Goal: Task Accomplishment & Management: Use online tool/utility

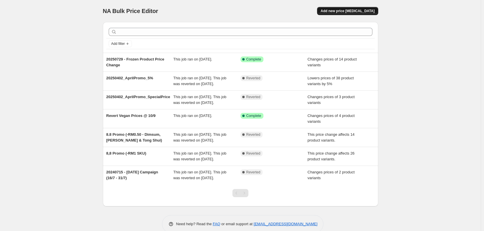
click at [358, 10] on span "Add new price change job" at bounding box center [348, 11] width 54 height 5
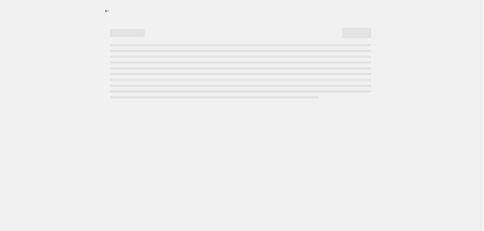
select select "percentage"
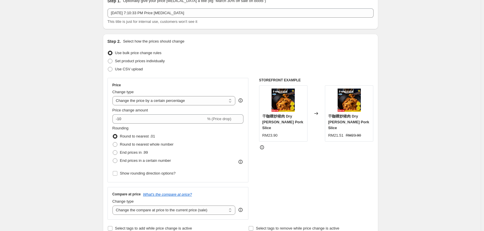
scroll to position [29, 0]
click at [146, 62] on span "Set product prices individually" at bounding box center [140, 61] width 50 height 4
click at [108, 59] on input "Set product prices individually" at bounding box center [108, 59] width 0 height 0
radio input "true"
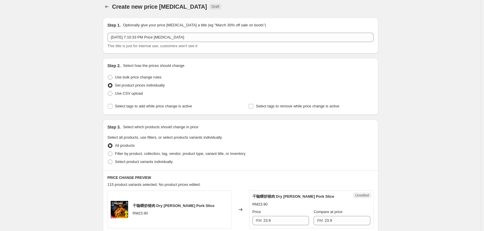
scroll to position [0, 0]
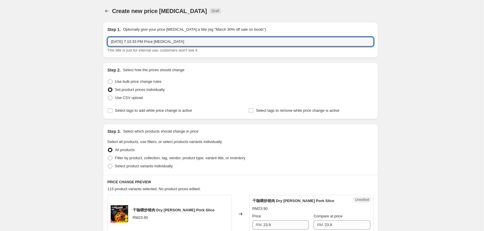
drag, startPoint x: 180, startPoint y: 40, endPoint x: 86, endPoint y: 39, distance: 94.6
type input "Set Prie"
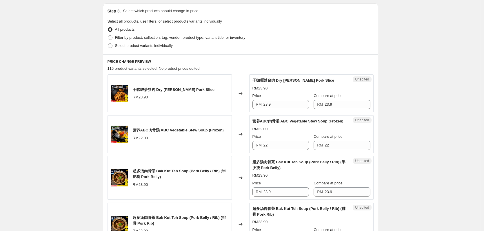
scroll to position [116, 0]
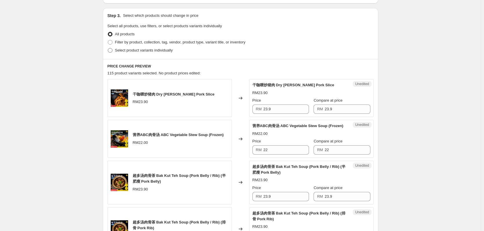
type input "Minced Chicken | New Arrival Prommo"
click at [145, 50] on span "Select product variants individually" at bounding box center [144, 50] width 58 height 4
click at [108, 48] on input "Select product variants individually" at bounding box center [108, 48] width 0 height 0
radio input "true"
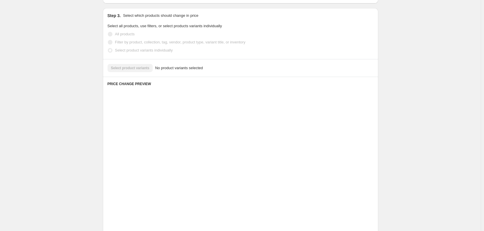
scroll to position [73, 0]
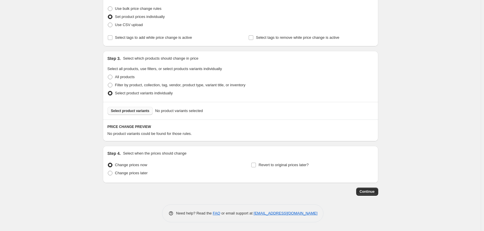
click at [140, 108] on button "Select product variants" at bounding box center [131, 111] width 46 height 8
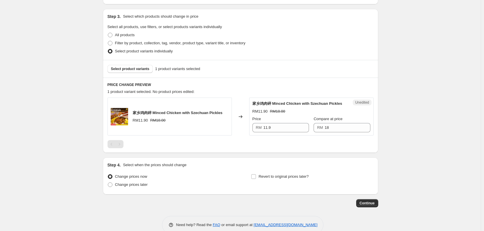
scroll to position [127, 0]
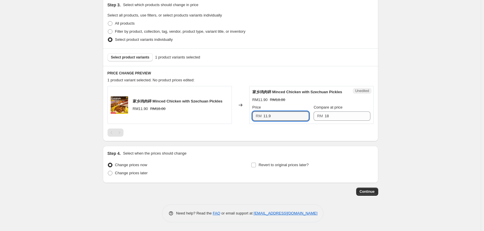
drag, startPoint x: 281, startPoint y: 115, endPoint x: 245, endPoint y: 115, distance: 36.3
click at [245, 115] on div "家乡鸡肉碎 Minced Chicken with Szechuan Pickles RM11.90 RM18.00 Changed to Unedited …" at bounding box center [241, 105] width 266 height 38
click at [276, 136] on div at bounding box center [241, 133] width 266 height 8
click at [137, 175] on span "Change prices later" at bounding box center [131, 173] width 33 height 4
click at [108, 171] on input "Change prices later" at bounding box center [108, 171] width 0 height 0
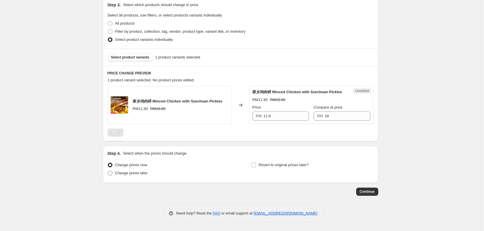
radio input "true"
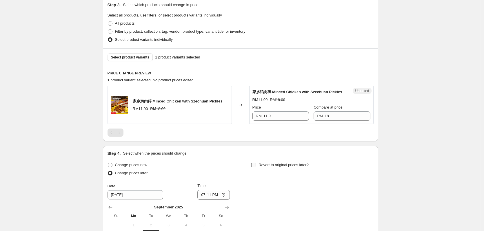
click at [273, 169] on label "Revert to original prices later?" at bounding box center [280, 165] width 58 height 8
click at [256, 168] on input "Revert to original prices later?" at bounding box center [254, 165] width 5 height 5
checkbox input "true"
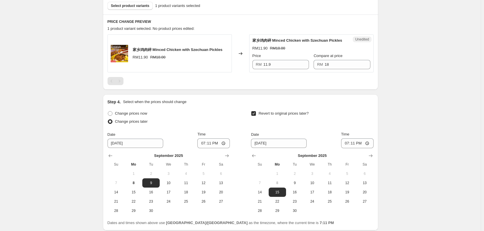
scroll to position [185, 0]
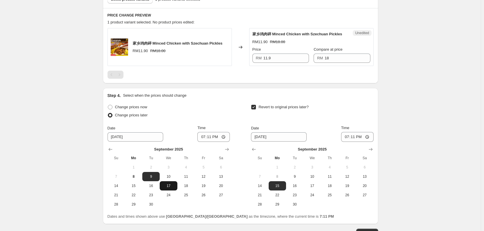
click at [168, 185] on span "17" at bounding box center [168, 186] width 13 height 5
type input "9/17/2025"
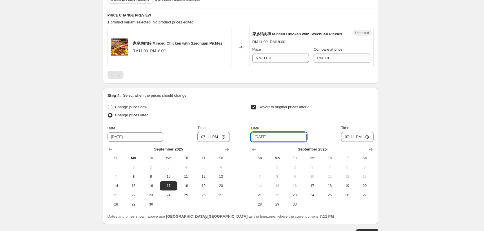
click at [287, 137] on input "9/15/2025" at bounding box center [279, 137] width 56 height 9
click at [374, 147] on icon "Show next month, October 2025" at bounding box center [371, 150] width 6 height 6
click at [313, 184] on button "15" at bounding box center [312, 186] width 17 height 9
type input "10/15/2025"
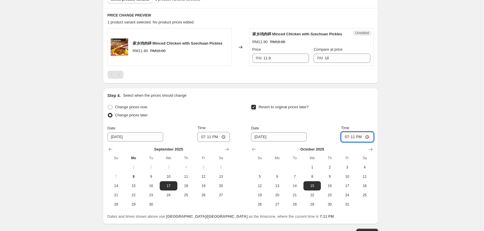
click at [345, 136] on input "19:11" at bounding box center [357, 137] width 32 height 10
type input "00:00"
click at [400, 113] on div "Create new price change job. This page is ready Create new price change job Dra…" at bounding box center [240, 43] width 481 height 457
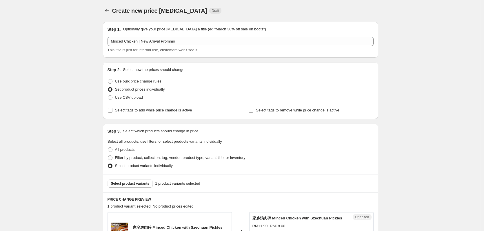
scroll to position [0, 0]
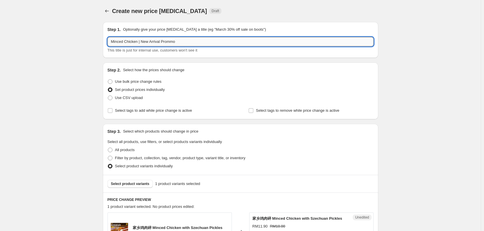
click at [175, 43] on input "Minced Chicken | New Arrival Prommo" at bounding box center [241, 41] width 266 height 9
click at [185, 41] on input "Minced Chicken | New Arrival Promo" at bounding box center [241, 41] width 266 height 9
type input "Minced Chicken | New Arrival Promo | Oct 15"
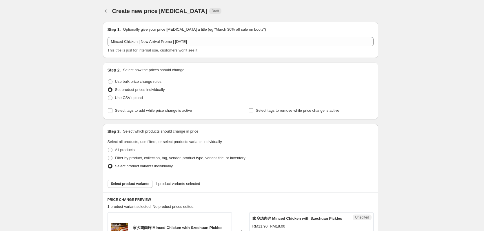
click at [79, 109] on div "Create new price change job. This page is ready Create new price change job Dra…" at bounding box center [240, 228] width 481 height 457
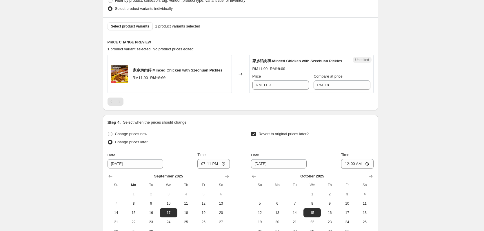
scroll to position [174, 0]
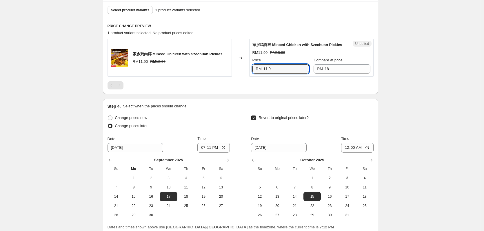
drag, startPoint x: 280, startPoint y: 68, endPoint x: 239, endPoint y: 65, distance: 40.4
click at [239, 65] on div "家乡鸡肉碎 Minced Chicken with Szechuan Pickles RM11.90 RM18.00 Changed to Unedited …" at bounding box center [241, 58] width 266 height 38
click at [336, 94] on div "PRICE CHANGE PREVIEW 1 product variant selected. 1 product price edited: 家乡鸡肉碎 …" at bounding box center [241, 56] width 276 height 75
drag, startPoint x: 275, startPoint y: 71, endPoint x: 241, endPoint y: 71, distance: 34.5
click at [241, 71] on div "家乡鸡肉碎 Minced Chicken with Szechuan Pickles RM11.90 RM18.00 Changed to Success E…" at bounding box center [241, 58] width 266 height 38
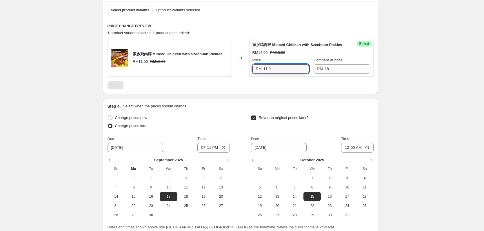
type input "11.9"
click at [225, 84] on div at bounding box center [241, 86] width 266 height 8
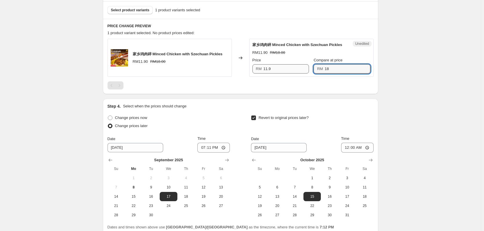
drag, startPoint x: 345, startPoint y: 69, endPoint x: 301, endPoint y: 67, distance: 44.4
click at [301, 67] on div "Price RM 11.9 Compare at price RM 18" at bounding box center [312, 65] width 118 height 16
type input "14.9"
click at [374, 97] on div "Step 1. Optionally give your price change job a title (eg "March 30% off sale o…" at bounding box center [238, 45] width 280 height 405
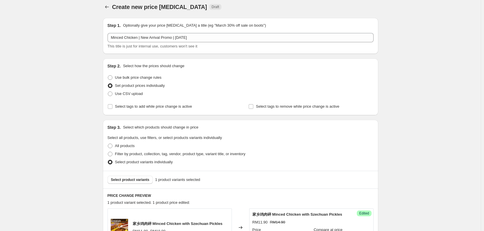
scroll to position [0, 0]
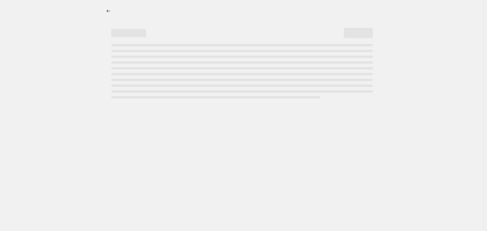
select select "percentage"
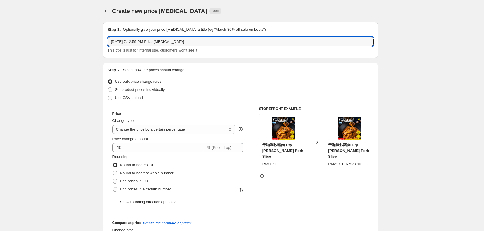
drag, startPoint x: 199, startPoint y: 38, endPoint x: 73, endPoint y: 40, distance: 125.3
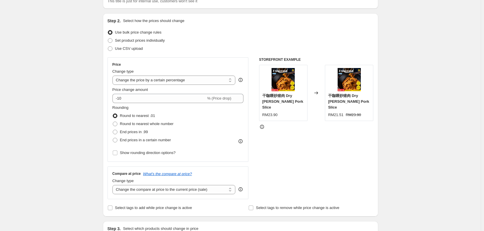
scroll to position [58, 0]
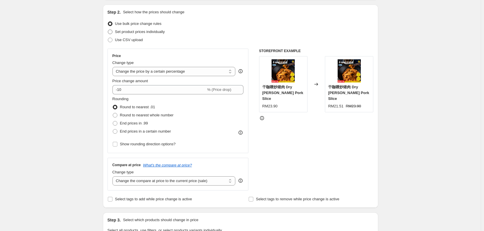
type input "New Arrival | 15 Oct | Minced Chicken"
click at [131, 34] on span "Set product prices individually" at bounding box center [140, 32] width 50 height 6
click at [108, 30] on input "Set product prices individually" at bounding box center [108, 30] width 0 height 0
radio input "true"
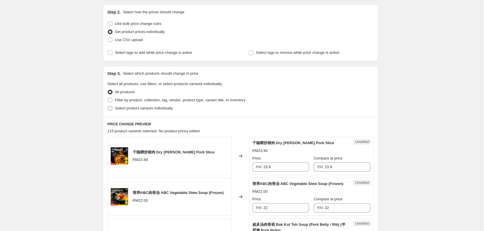
click at [138, 107] on span "Select product variants individually" at bounding box center [144, 108] width 58 height 4
click at [108, 106] on input "Select product variants individually" at bounding box center [108, 106] width 0 height 0
radio input "true"
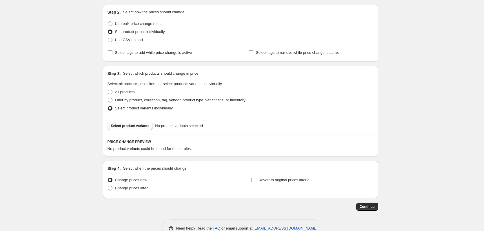
click at [144, 125] on span "Select product variants" at bounding box center [130, 126] width 39 height 5
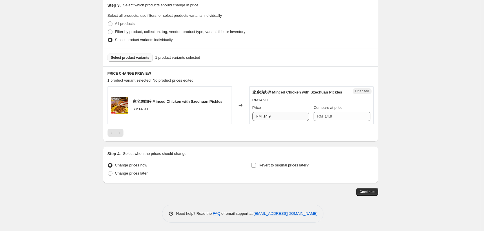
scroll to position [127, 0]
drag, startPoint x: 271, startPoint y: 118, endPoint x: 231, endPoint y: 124, distance: 40.7
click at [231, 124] on div "家乡鸡肉碎 Minced Chicken with Szechuan Pickles RM14.90 Changed to Unedited 家乡鸡肉碎 Mi…" at bounding box center [241, 105] width 266 height 38
type input "1.9"
click at [137, 174] on span "Change prices later" at bounding box center [131, 173] width 33 height 4
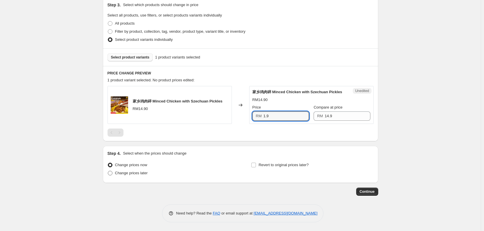
click at [108, 171] on input "Change prices later" at bounding box center [108, 171] width 0 height 0
radio input "true"
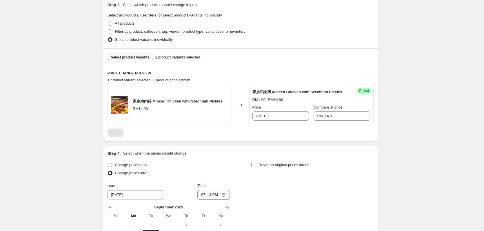
click at [278, 167] on span "Revert to original prices later?" at bounding box center [284, 165] width 50 height 4
click at [256, 167] on input "Revert to original prices later?" at bounding box center [254, 165] width 5 height 5
checkbox input "true"
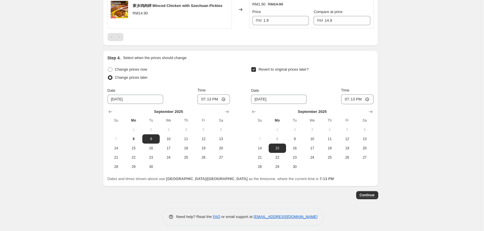
scroll to position [226, 0]
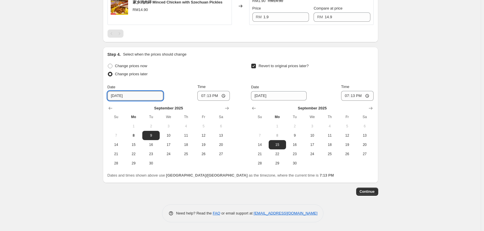
click at [136, 94] on input "9/9/2025" at bounding box center [136, 95] width 56 height 9
click at [169, 141] on button "17" at bounding box center [168, 144] width 17 height 9
type input "9/17/2025"
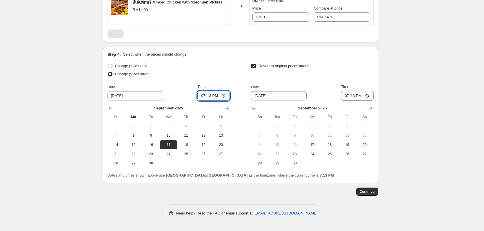
drag, startPoint x: 205, startPoint y: 97, endPoint x: 208, endPoint y: 97, distance: 3.5
click at [205, 97] on input "19:13" at bounding box center [214, 96] width 32 height 10
type input "00:00"
click at [285, 94] on input "9/15/2025" at bounding box center [279, 95] width 56 height 9
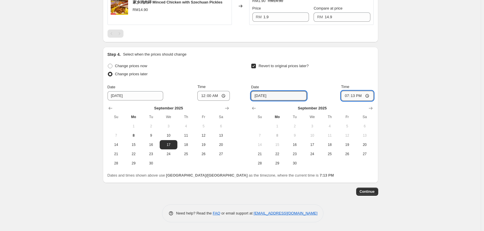
click at [351, 97] on input "19:13" at bounding box center [357, 96] width 32 height 10
type input "00:00"
click at [375, 110] on button "Show next month, October 2025" at bounding box center [371, 108] width 8 height 8
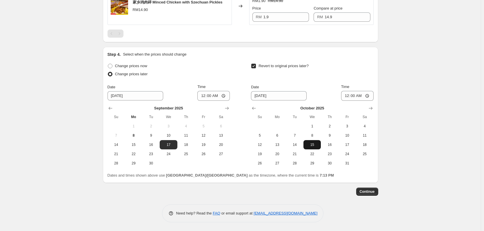
click at [319, 146] on span "15" at bounding box center [312, 145] width 13 height 5
type input "10/15/2025"
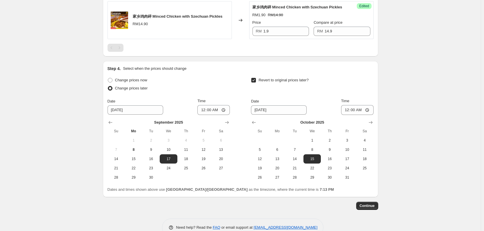
scroll to position [168, 0]
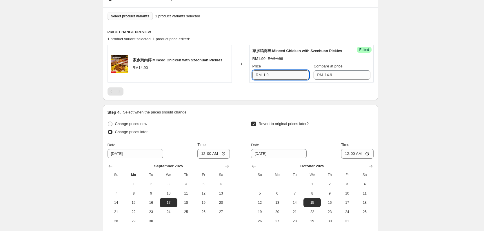
click at [265, 75] on input "1.9" at bounding box center [287, 74] width 46 height 9
type input "11.9"
click at [446, 117] on div "Create new price change job. This page is ready Create new price change job Dra…" at bounding box center [240, 60] width 481 height 457
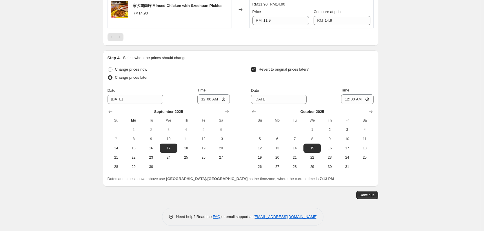
scroll to position [226, 0]
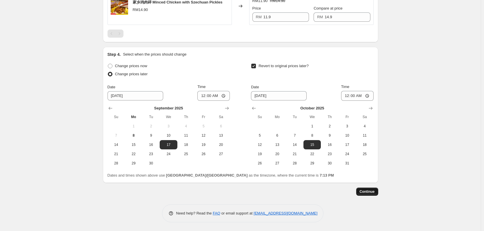
click at [373, 191] on span "Continue" at bounding box center [367, 192] width 15 height 5
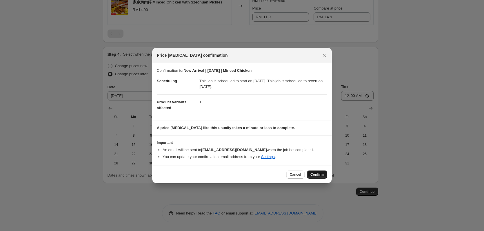
click at [312, 172] on button "Confirm" at bounding box center [317, 175] width 20 height 8
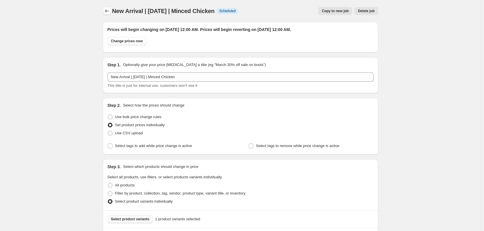
click at [107, 13] on icon "Price change jobs" at bounding box center [107, 11] width 6 height 6
